Goal: Transaction & Acquisition: Purchase product/service

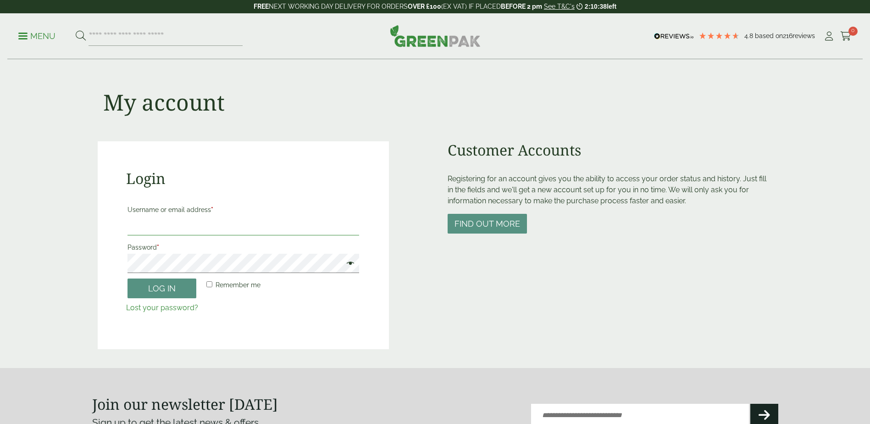
type input "**********"
click at [163, 292] on button "Log in" at bounding box center [162, 288] width 69 height 20
click at [178, 285] on button "Log in" at bounding box center [162, 288] width 69 height 20
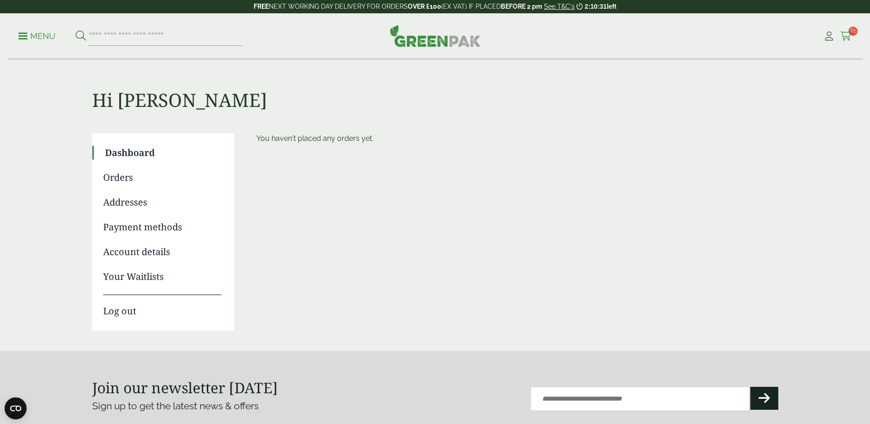
click at [851, 35] on span "65" at bounding box center [853, 31] width 9 height 9
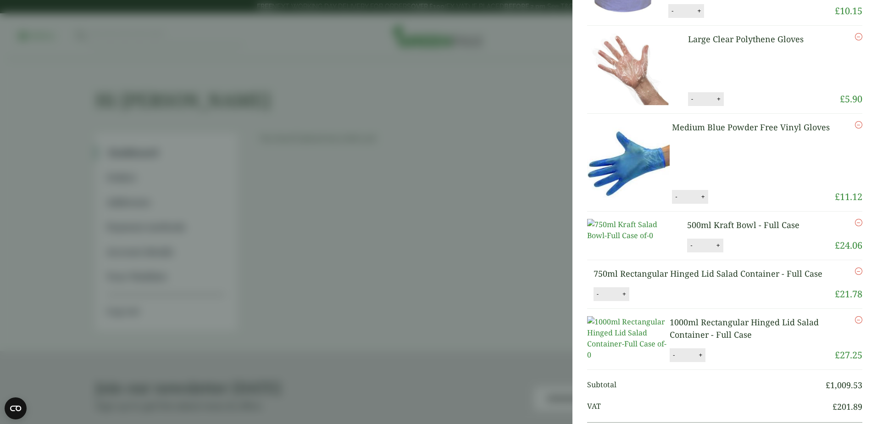
scroll to position [1560, 0]
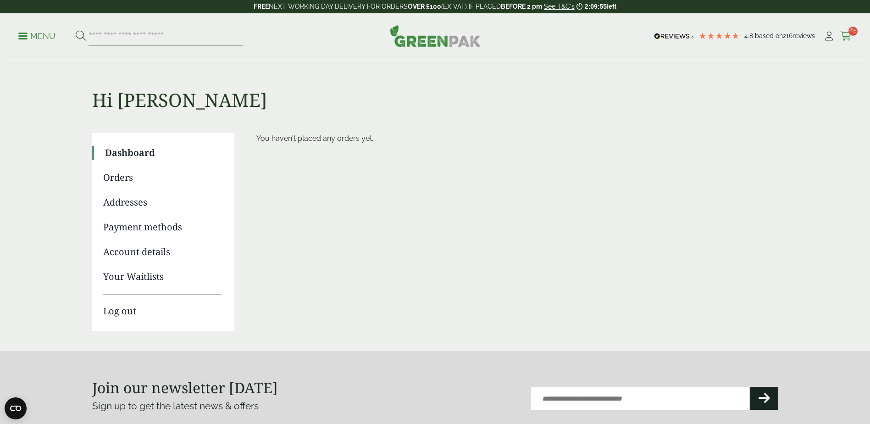
click at [847, 35] on icon at bounding box center [845, 36] width 11 height 9
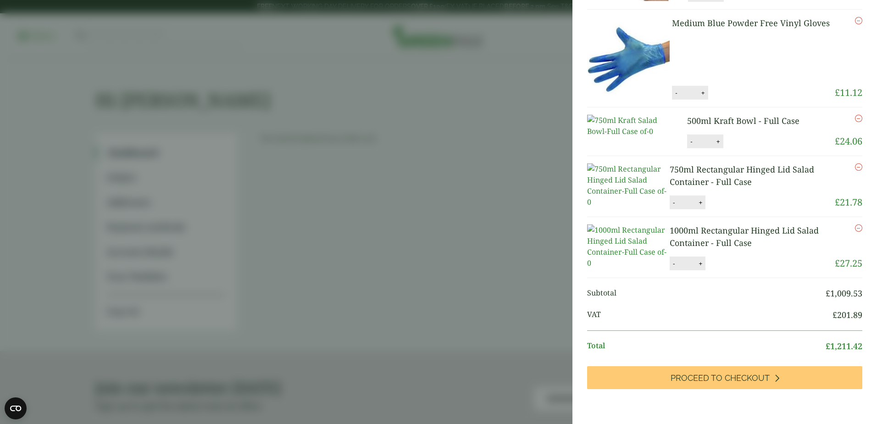
scroll to position [2472, 0]
click at [695, 164] on link "750ml Rectangular Hinged Lid Salad Container - Full Case" at bounding box center [742, 175] width 145 height 23
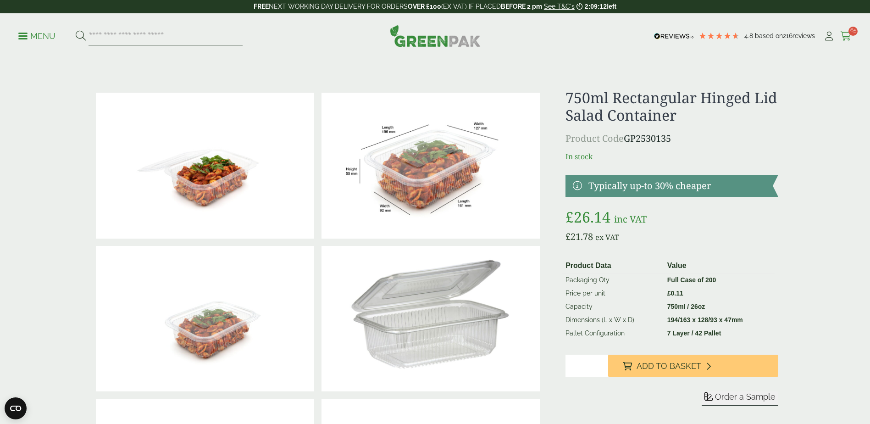
click at [849, 41] on link "Cart 65" at bounding box center [845, 36] width 11 height 14
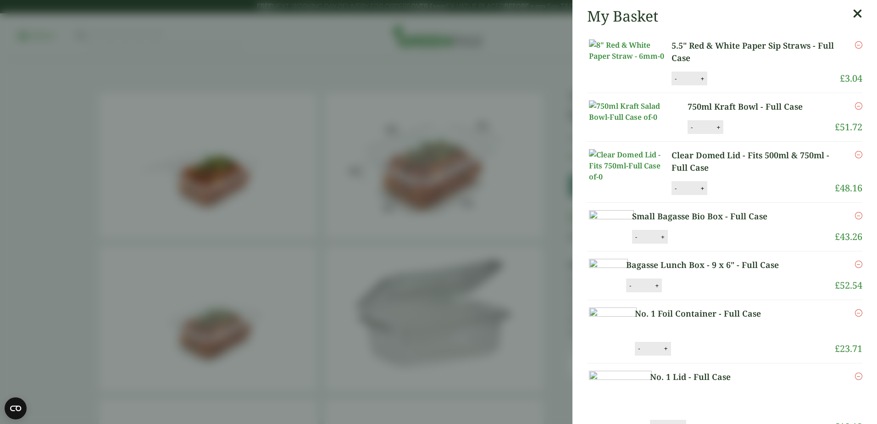
click at [853, 16] on icon at bounding box center [858, 13] width 10 height 13
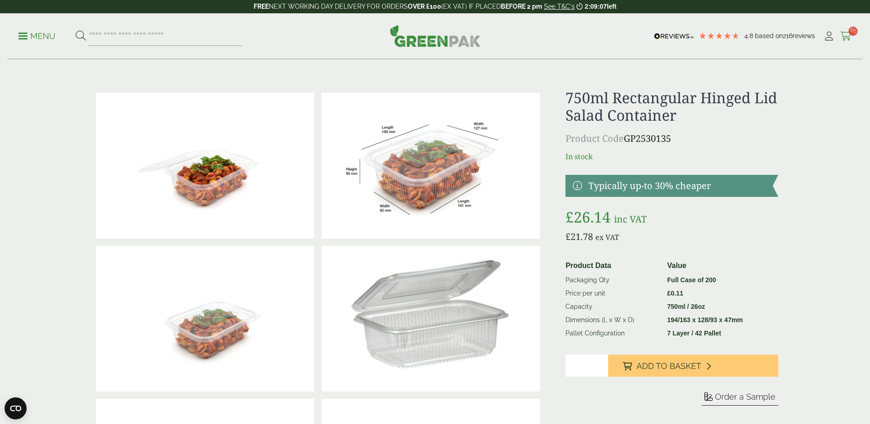
click at [849, 36] on icon at bounding box center [845, 36] width 11 height 9
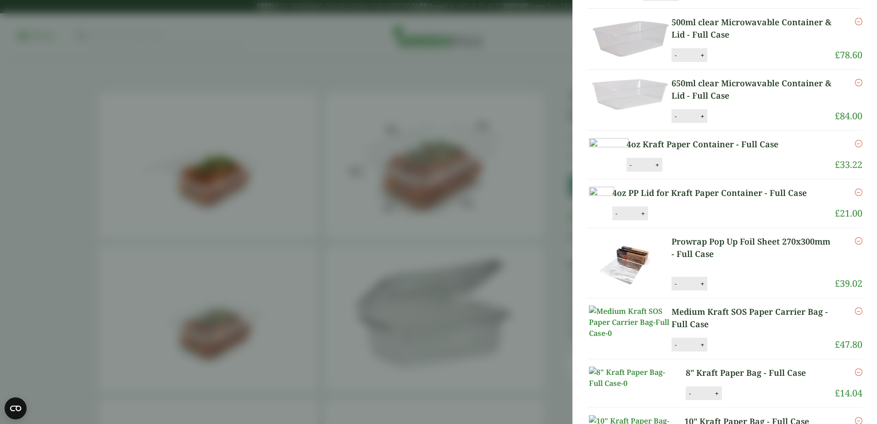
scroll to position [1009, 0]
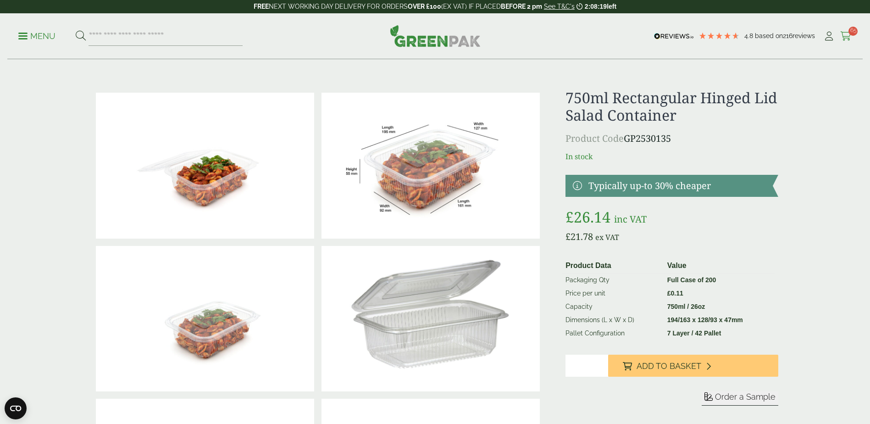
click at [849, 35] on icon at bounding box center [845, 36] width 11 height 9
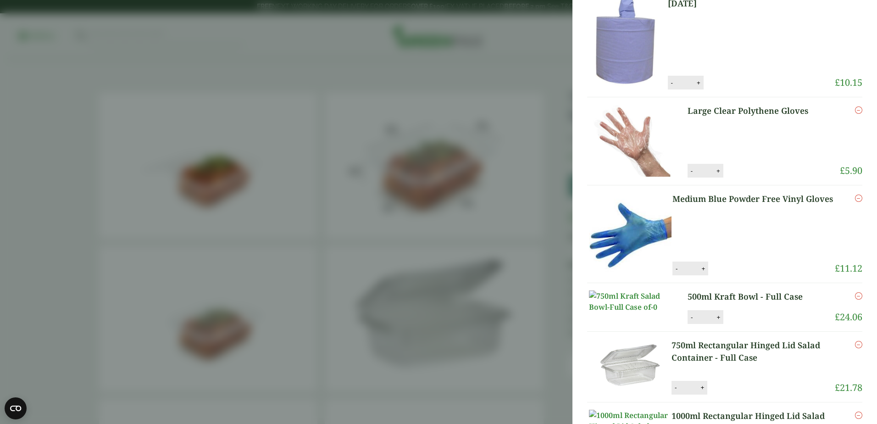
scroll to position [1743, 0]
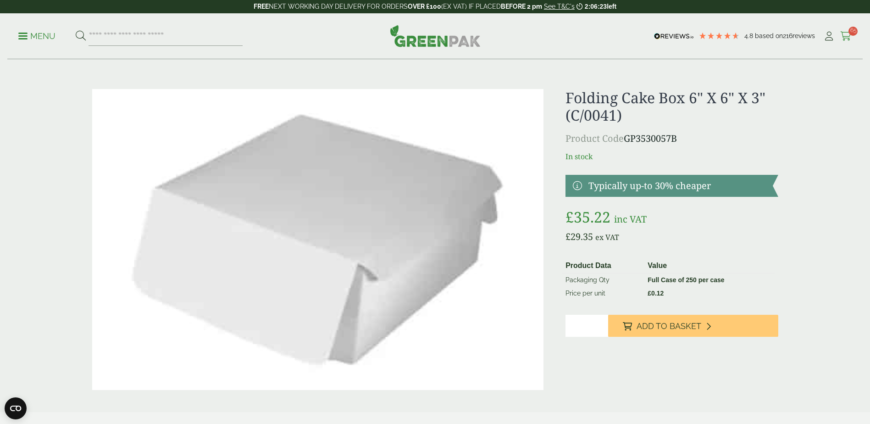
click at [851, 37] on icon at bounding box center [845, 36] width 11 height 9
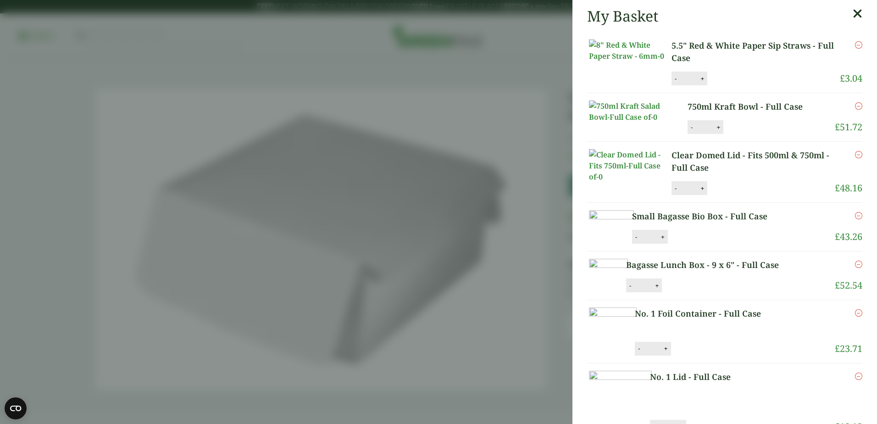
click at [428, 118] on aside "My Basket 5.5" Red & White Paper Sip Straws - Full Case 5.5" Red & White Paper …" at bounding box center [438, 212] width 877 height 424
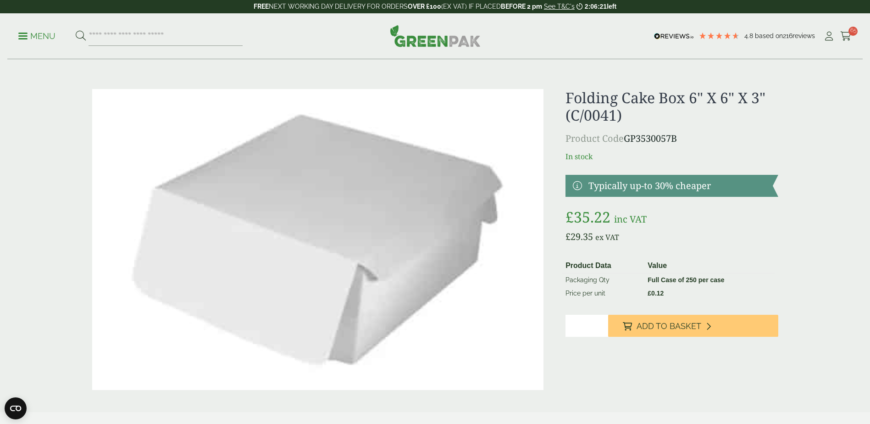
click at [27, 36] on span at bounding box center [22, 35] width 9 height 1
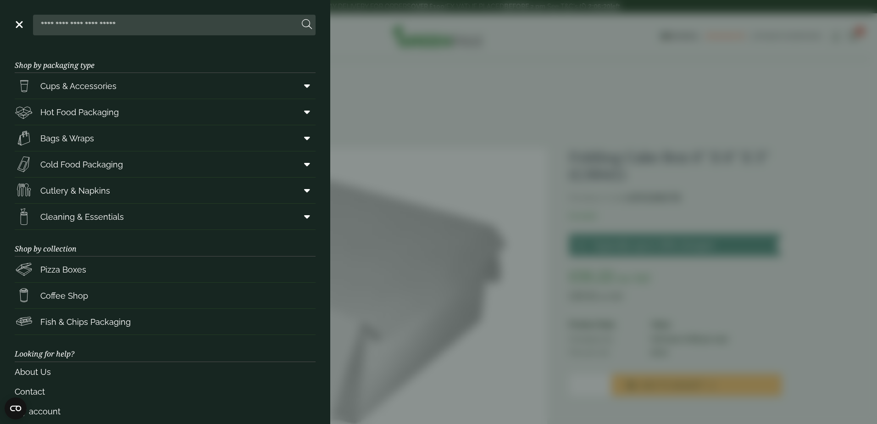
click at [384, 63] on aside "Close Shop by packaging type Cups & Accessories Hot Drink Paper Cups Smoothie C…" at bounding box center [438, 212] width 877 height 424
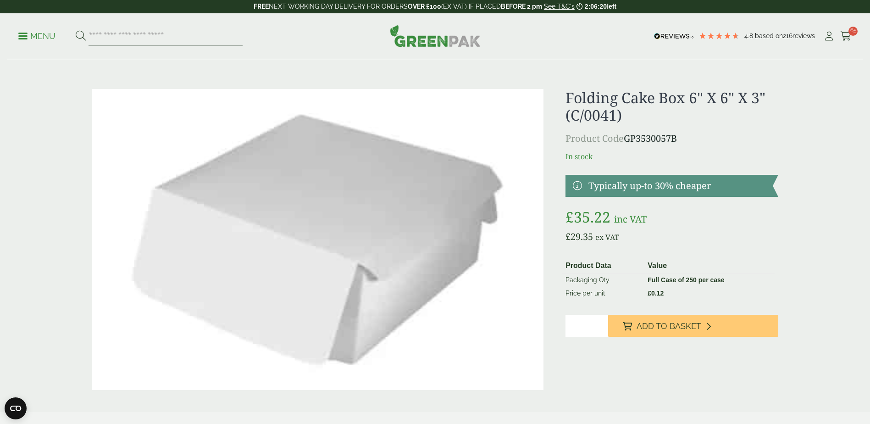
click at [425, 45] on img at bounding box center [435, 36] width 91 height 22
